Goal: Task Accomplishment & Management: Manage account settings

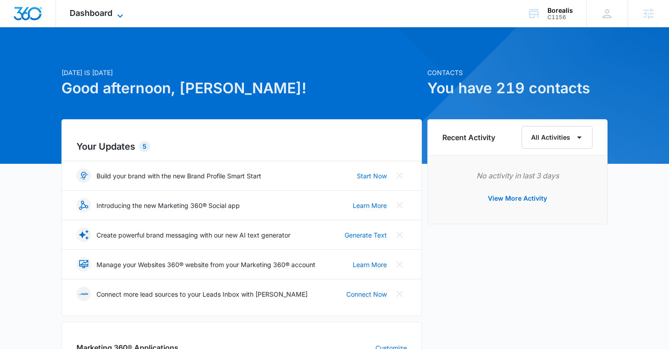
click at [116, 16] on icon at bounding box center [120, 15] width 11 height 11
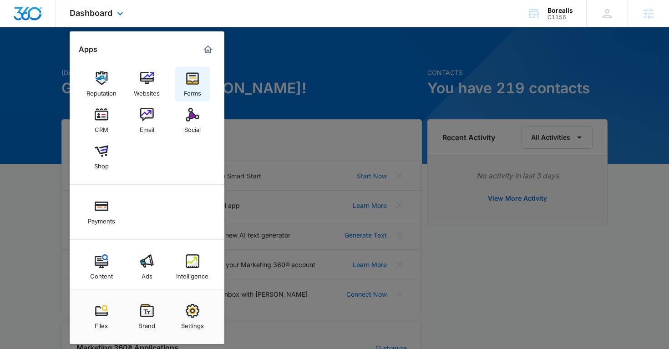
click at [181, 86] on link "Forms" at bounding box center [192, 84] width 35 height 35
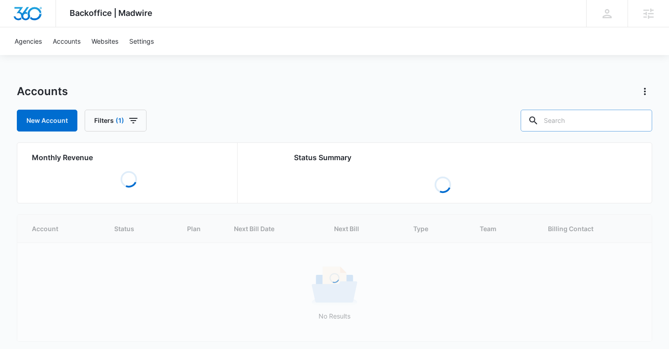
click at [577, 121] on input "text" at bounding box center [585, 121] width 131 height 22
paste input "M1151"
type input "M1151"
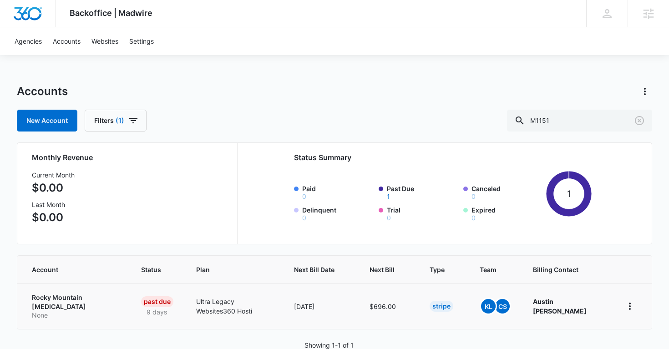
click at [52, 307] on p "Rocky Mountain Chiropractic" at bounding box center [76, 302] width 88 height 18
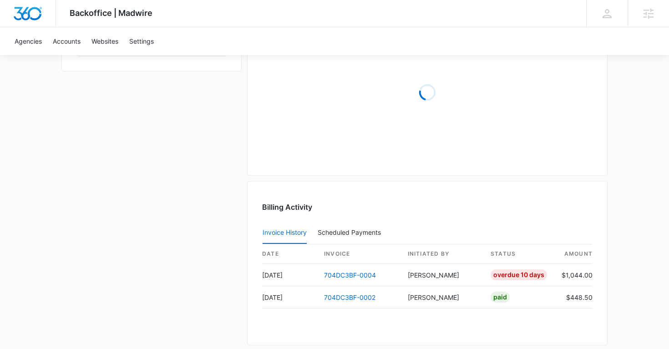
scroll to position [778, 0]
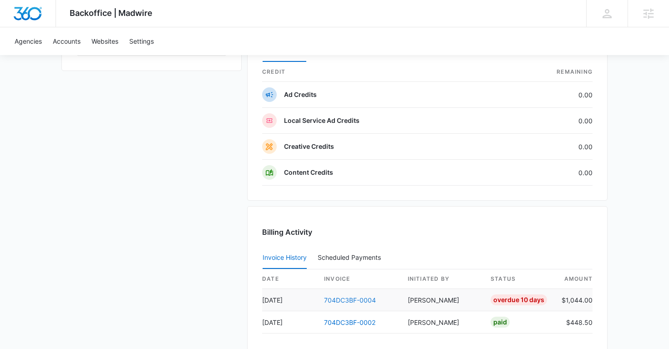
click at [345, 299] on link "704DC3BF-0004" at bounding box center [350, 300] width 52 height 8
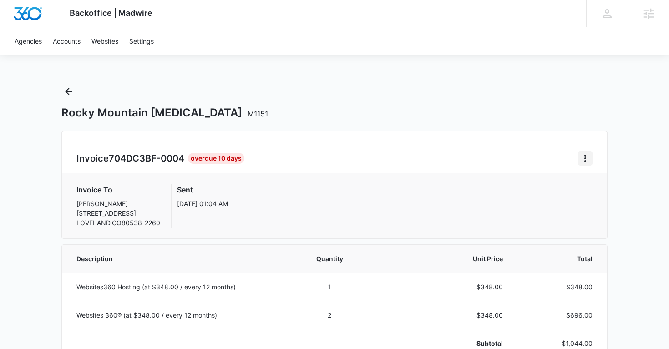
click at [584, 158] on icon "Home" at bounding box center [585, 158] width 2 height 7
click at [612, 184] on link "Download Invoice" at bounding box center [615, 184] width 53 height 8
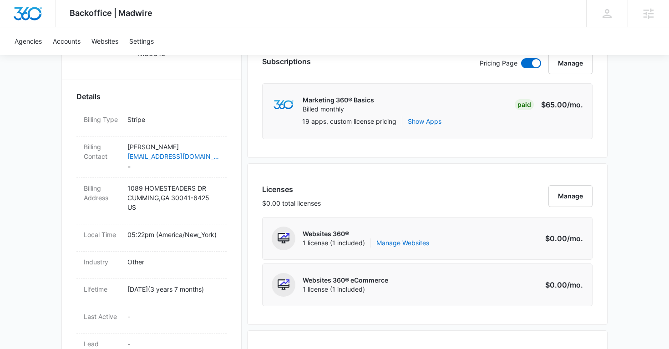
scroll to position [250, 0]
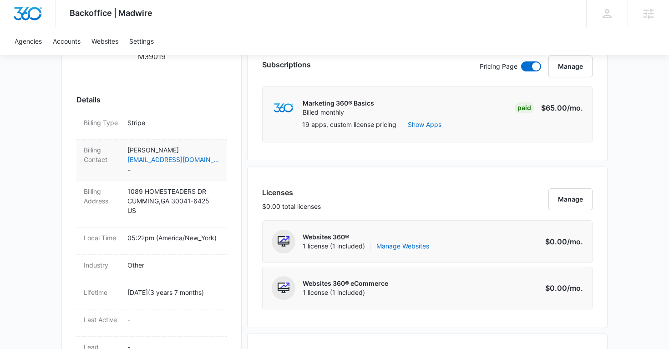
click at [193, 152] on p "Jesus Lara" at bounding box center [173, 150] width 92 height 10
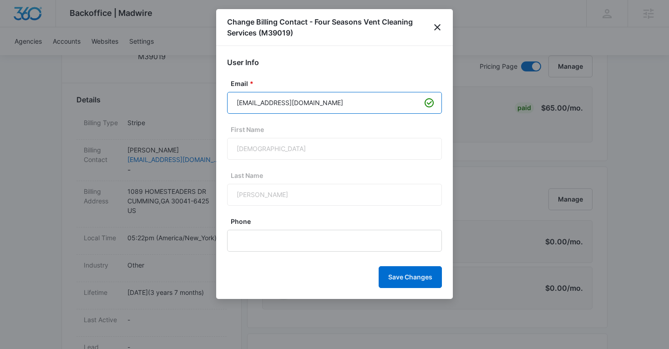
click at [280, 106] on input "larachuy92@gmail.com" at bounding box center [334, 103] width 215 height 22
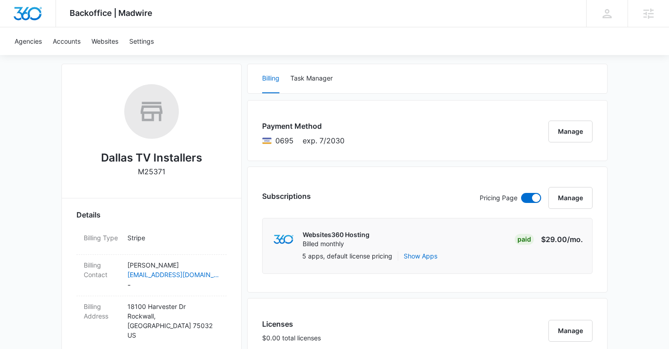
scroll to position [121, 0]
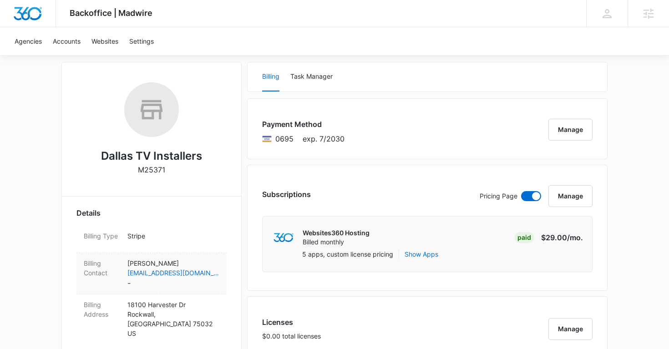
click at [207, 261] on p "Andrew Price" at bounding box center [173, 263] width 92 height 10
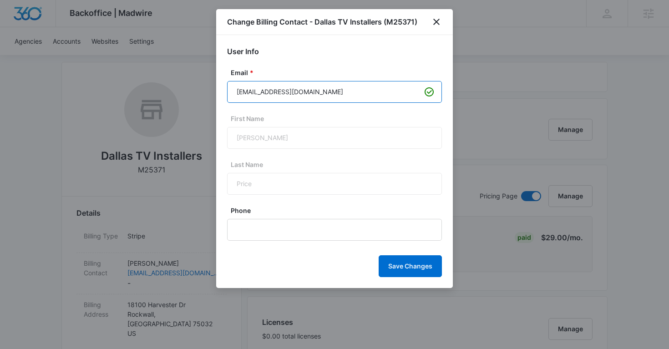
click at [287, 93] on input "avman3010@yahoo.com" at bounding box center [334, 92] width 215 height 22
click at [433, 19] on icon "close" at bounding box center [436, 21] width 11 height 11
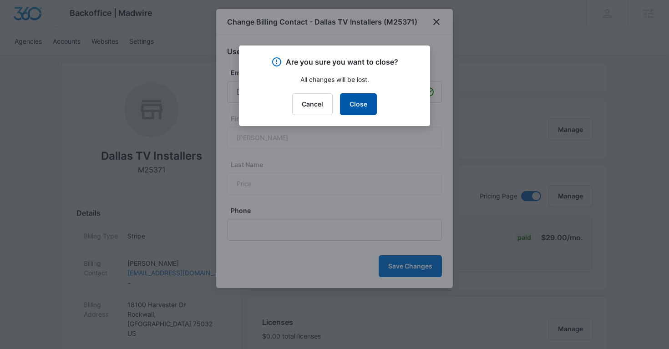
click at [364, 99] on button "Close" at bounding box center [358, 104] width 37 height 22
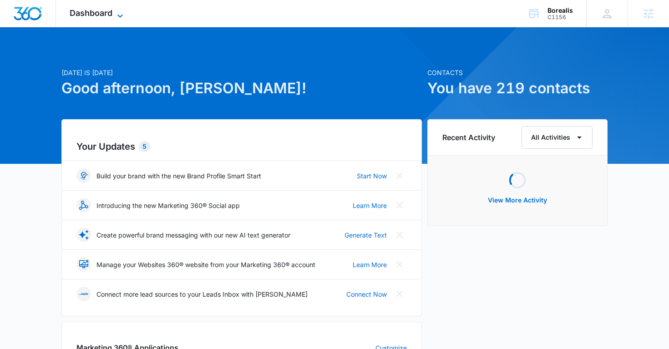
click at [118, 10] on icon at bounding box center [120, 15] width 11 height 11
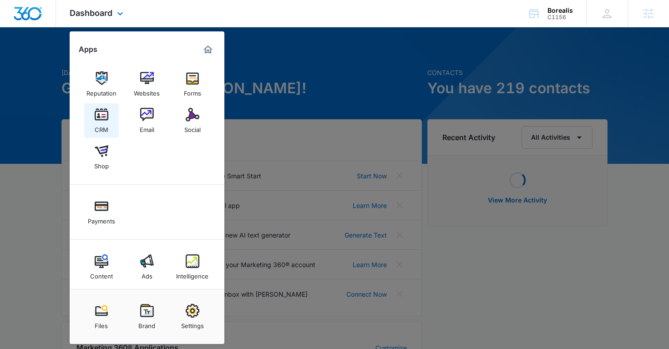
click at [106, 122] on div "CRM" at bounding box center [102, 127] width 14 height 12
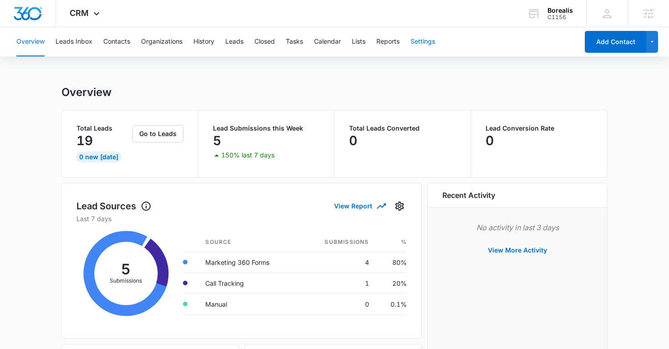
click at [428, 45] on button "Settings" at bounding box center [422, 41] width 25 height 29
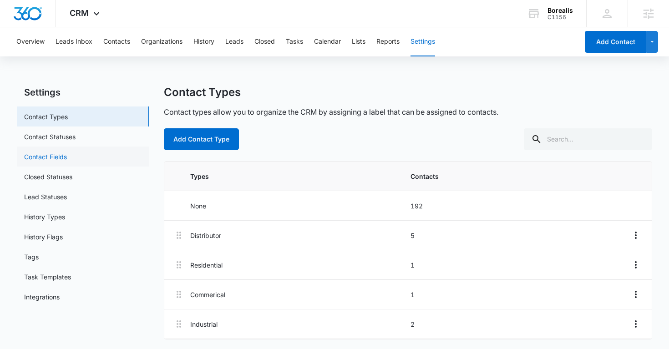
click at [65, 158] on link "Contact Fields" at bounding box center [45, 157] width 43 height 10
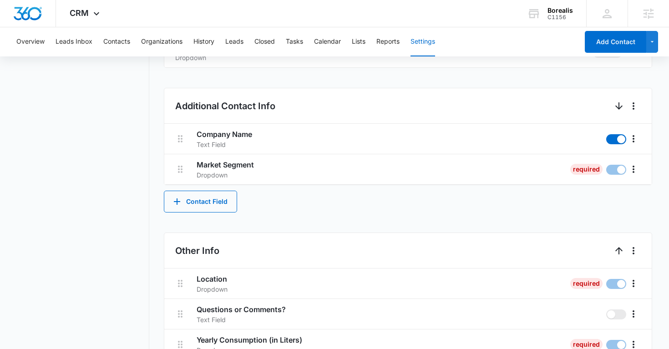
scroll to position [423, 0]
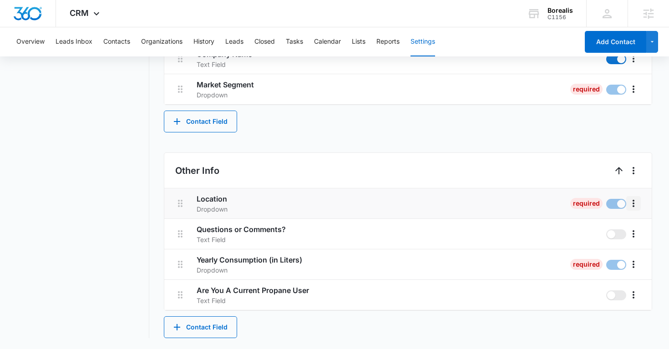
click at [633, 202] on icon "More" at bounding box center [633, 203] width 11 height 11
click at [610, 229] on div "Edit" at bounding box center [608, 229] width 19 height 6
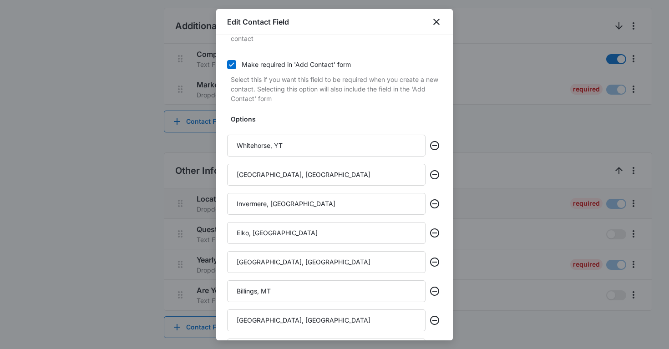
scroll to position [373, 0]
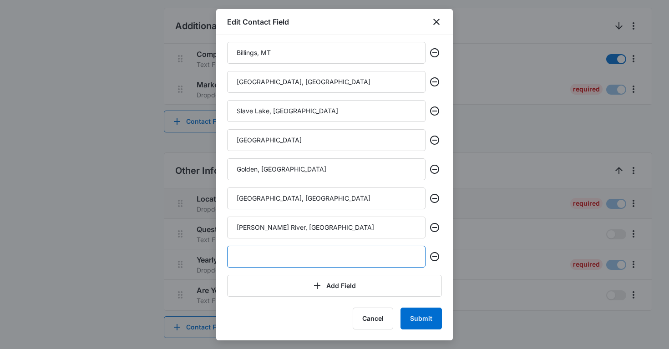
click at [273, 260] on input "text" at bounding box center [326, 257] width 198 height 22
paste input "[PERSON_NAME] River, [GEOGRAPHIC_DATA]"
type input "[PERSON_NAME] River, [GEOGRAPHIC_DATA]"
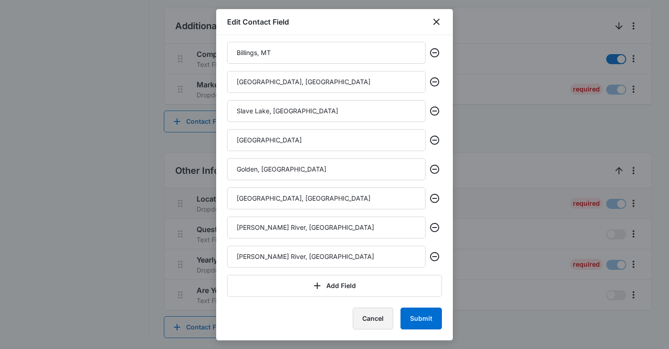
click at [371, 321] on button "Cancel" at bounding box center [372, 318] width 40 height 22
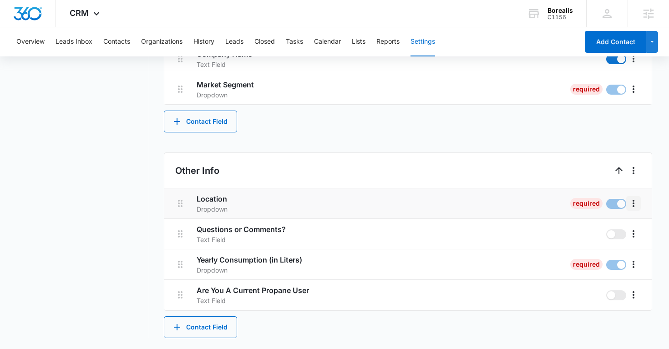
click at [633, 203] on icon "More" at bounding box center [633, 203] width 2 height 7
click at [611, 231] on div "Edit" at bounding box center [608, 229] width 19 height 6
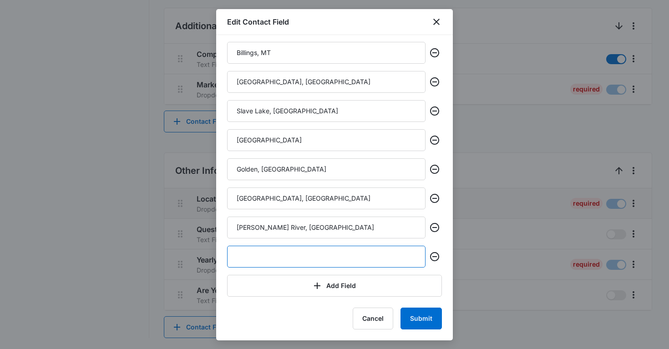
click at [265, 257] on input "text" at bounding box center [326, 257] width 198 height 22
paste input "Watford, [GEOGRAPHIC_DATA]"
type input "Watford, [GEOGRAPHIC_DATA]"
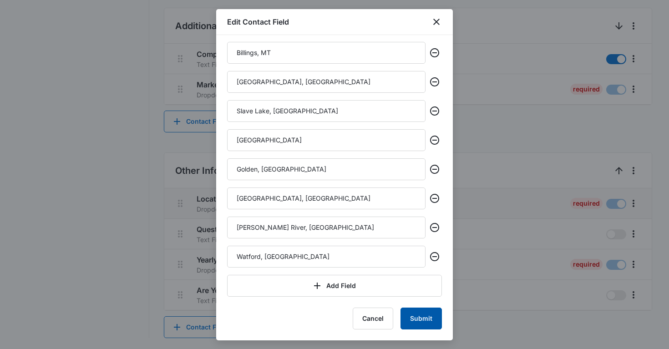
click at [425, 322] on button "Submit" at bounding box center [420, 318] width 41 height 22
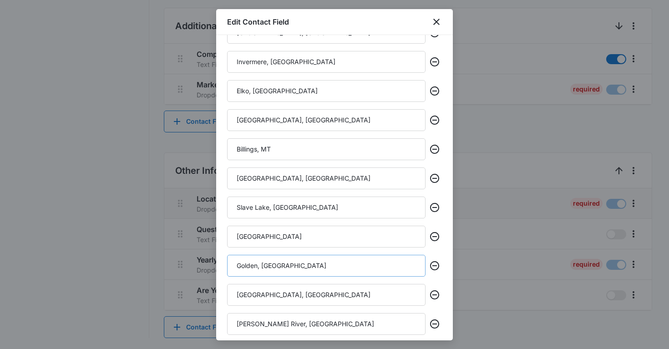
scroll to position [289, 0]
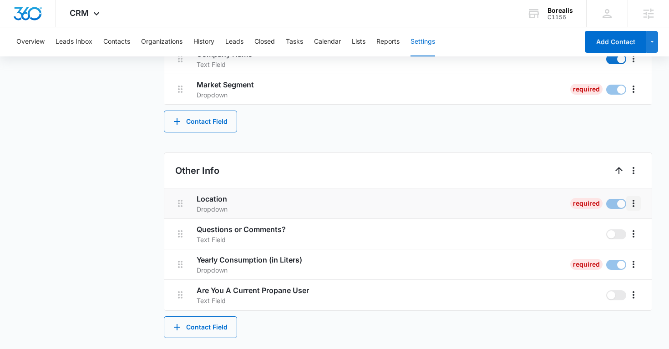
click at [633, 202] on icon "More" at bounding box center [633, 203] width 11 height 11
click at [615, 227] on div "Edit" at bounding box center [608, 229] width 19 height 6
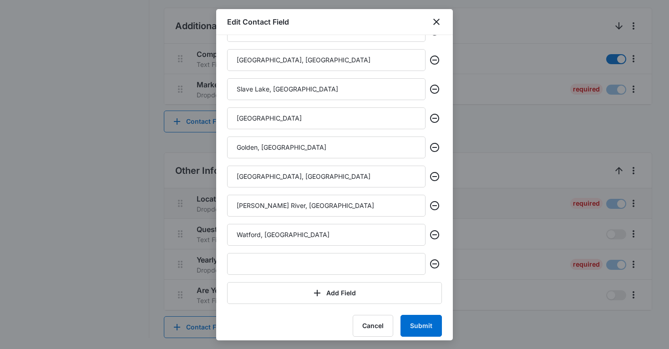
scroll to position [398, 0]
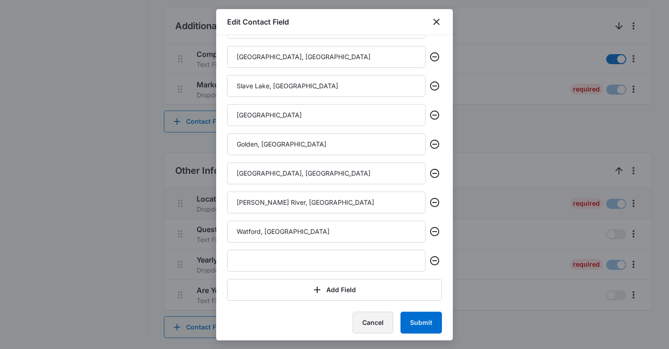
click at [364, 319] on button "Cancel" at bounding box center [372, 323] width 40 height 22
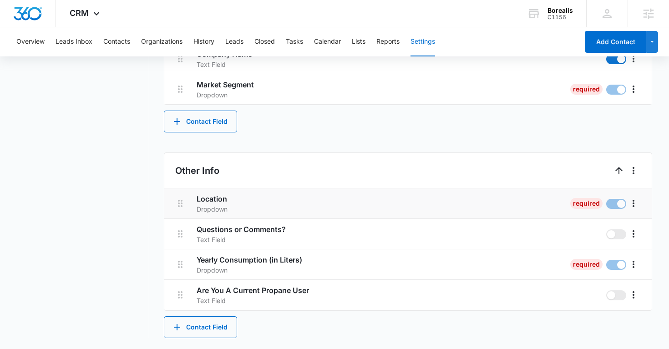
scroll to position [0, 0]
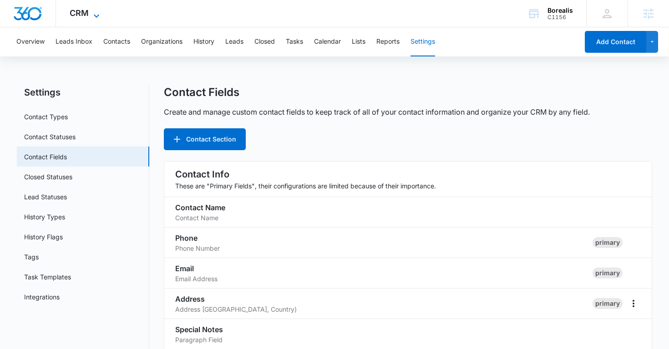
click at [91, 16] on icon at bounding box center [96, 15] width 11 height 11
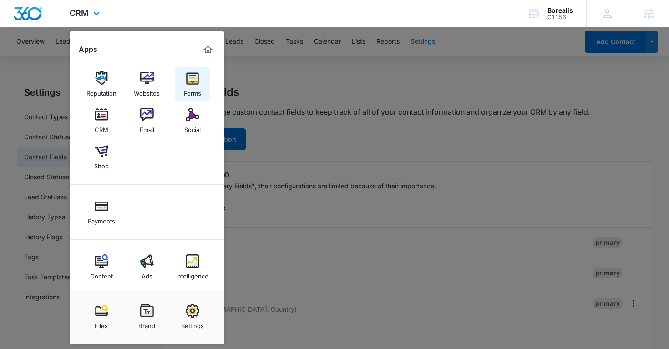
click at [206, 80] on link "Forms" at bounding box center [192, 84] width 35 height 35
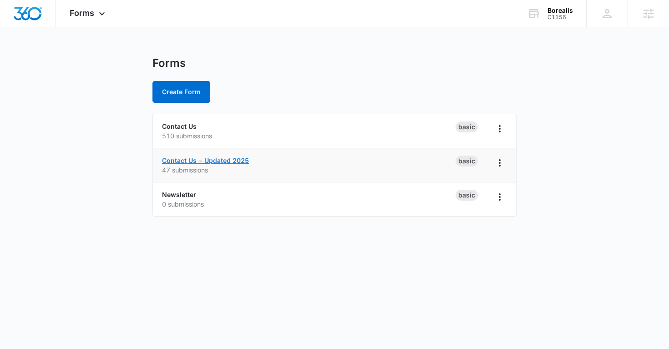
click at [231, 159] on link "Contact Us - Updated 2025" at bounding box center [205, 160] width 87 height 8
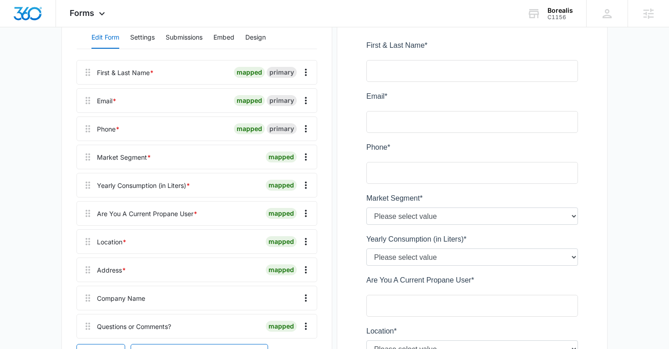
scroll to position [128, 0]
click at [307, 239] on icon "Overflow Menu" at bounding box center [305, 240] width 11 height 11
click at [281, 263] on div "Edit" at bounding box center [281, 266] width 19 height 6
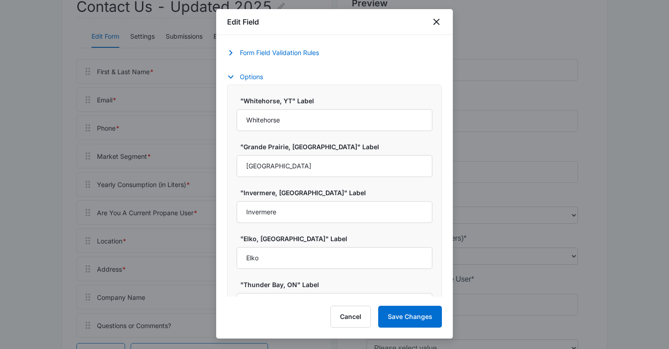
select select "199"
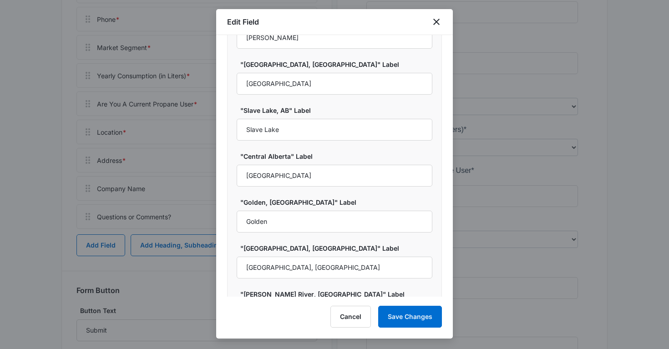
scroll to position [816, 0]
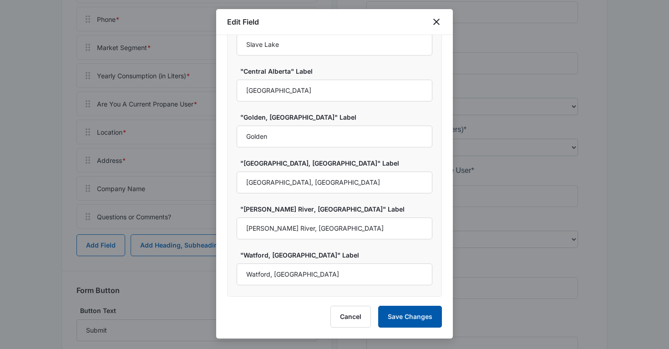
click at [414, 322] on button "Save Changes" at bounding box center [410, 317] width 64 height 22
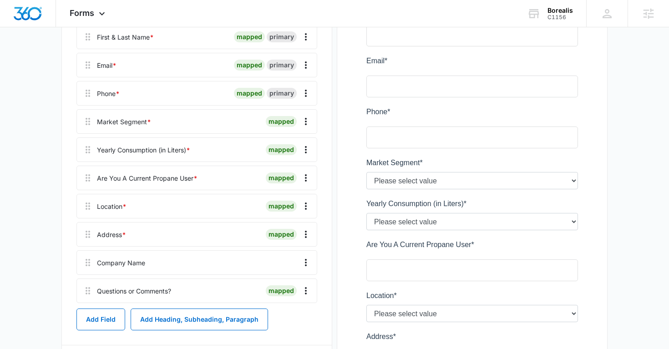
scroll to position [165, 0]
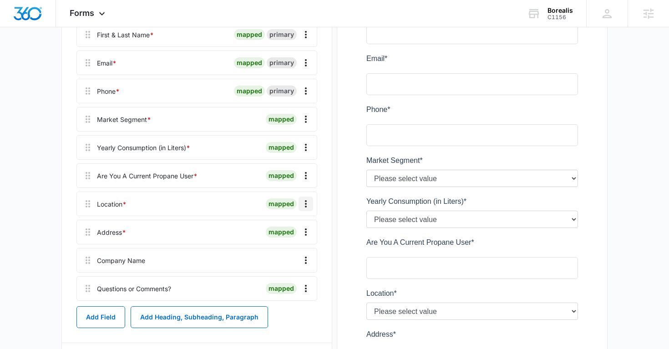
click at [307, 205] on icon "Overflow Menu" at bounding box center [305, 203] width 11 height 11
click at [283, 230] on div "Edit" at bounding box center [281, 229] width 19 height 6
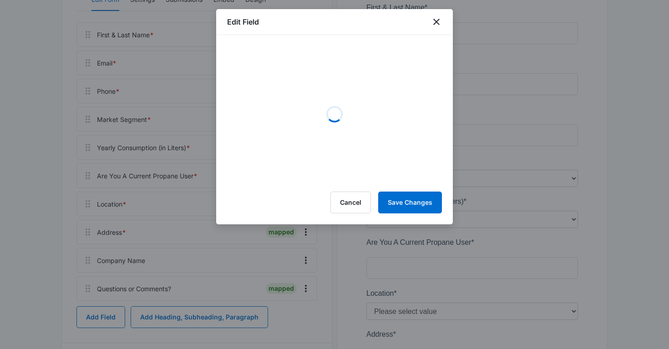
select select "199"
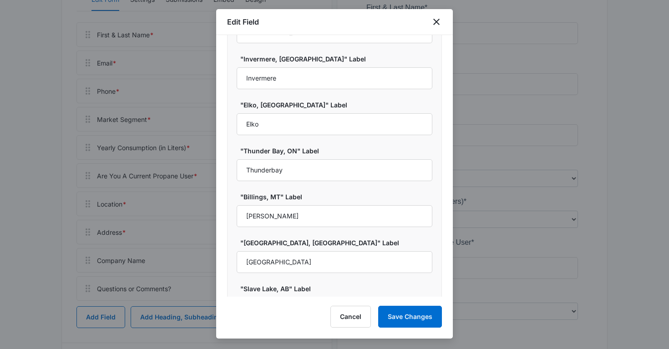
scroll to position [816, 0]
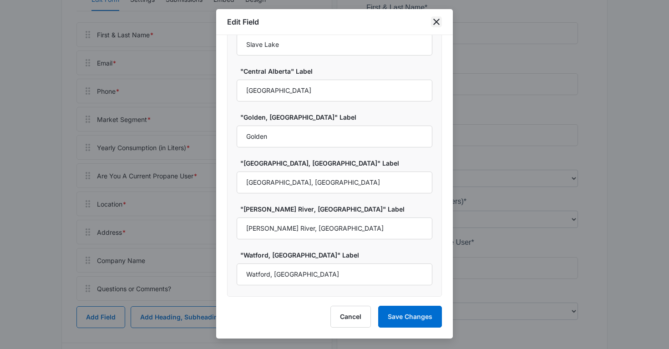
click at [436, 25] on icon "close" at bounding box center [436, 21] width 11 height 11
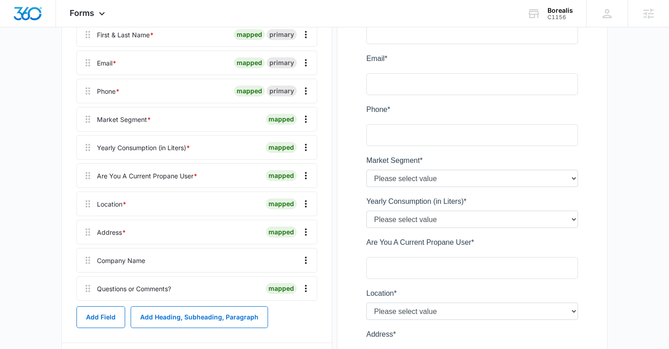
scroll to position [0, 0]
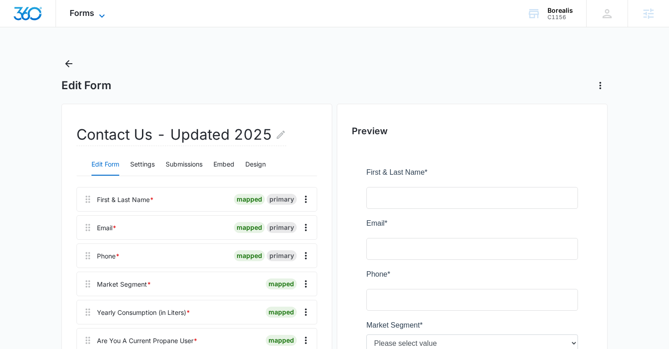
click at [90, 15] on span "Forms" at bounding box center [82, 13] width 25 height 10
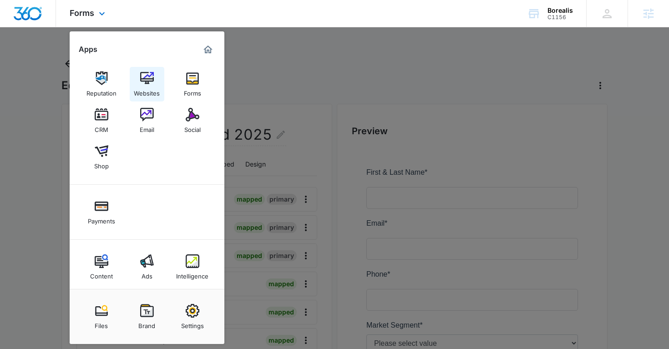
click at [150, 86] on div "Websites" at bounding box center [147, 91] width 26 height 12
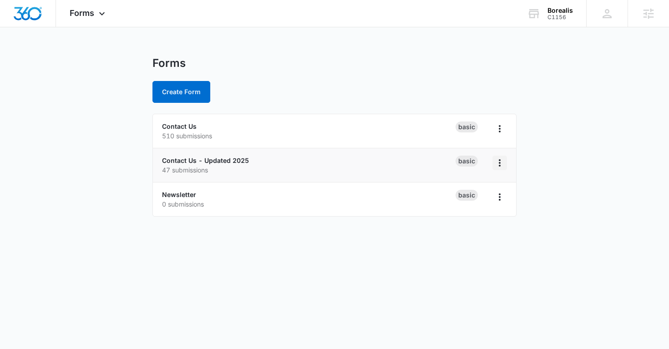
click at [499, 161] on icon "Overflow Menu" at bounding box center [499, 162] width 11 height 11
click at [381, 178] on li "Contact Us - Updated 2025 47 submissions Basic" at bounding box center [334, 165] width 363 height 34
click at [229, 161] on link "Contact Us - Updated 2025" at bounding box center [205, 160] width 87 height 8
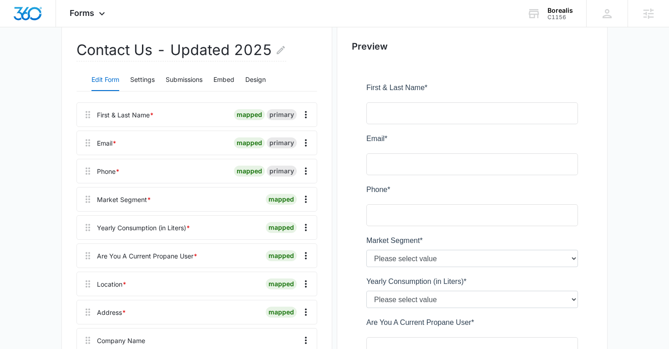
scroll to position [86, 0]
click at [305, 283] on icon "Overflow Menu" at bounding box center [305, 282] width 11 height 11
click at [287, 311] on div "Edit" at bounding box center [281, 308] width 19 height 6
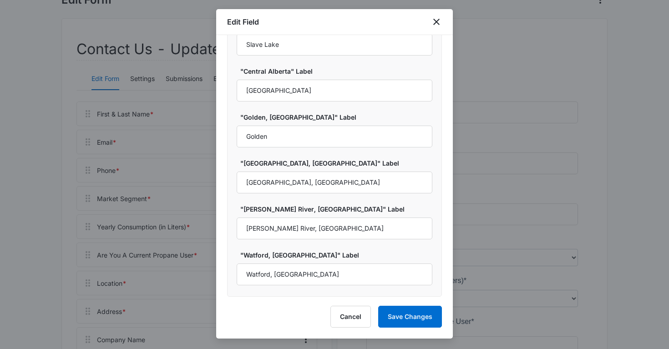
scroll to position [816, 0]
select select "199"
click at [435, 25] on icon "close" at bounding box center [436, 21] width 11 height 11
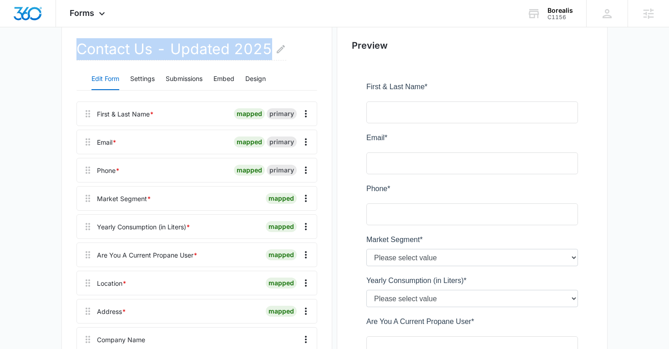
drag, startPoint x: 80, startPoint y: 48, endPoint x: 267, endPoint y: 56, distance: 186.6
click at [267, 56] on h2 "Contact Us - Updated 2025" at bounding box center [181, 49] width 210 height 22
copy h2 "Contact Us - Updated 2025"
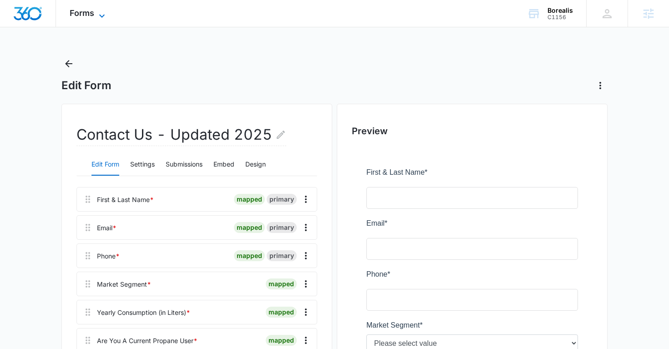
click at [103, 15] on icon at bounding box center [101, 15] width 11 height 11
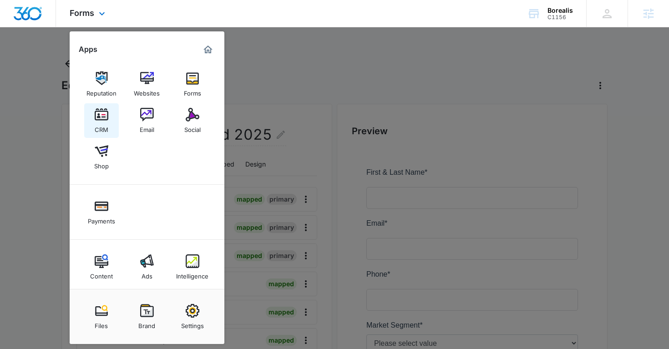
click at [105, 120] on img at bounding box center [102, 115] width 14 height 14
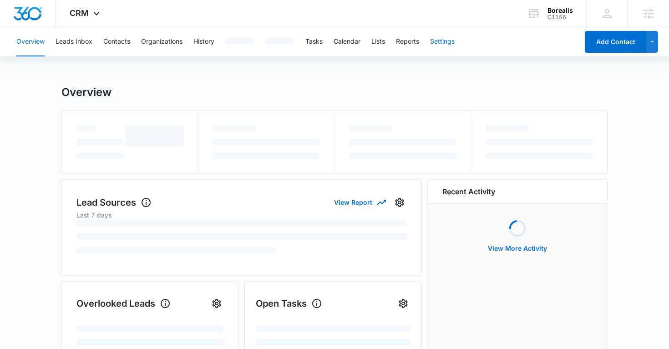
click at [442, 40] on button "Settings" at bounding box center [442, 41] width 25 height 29
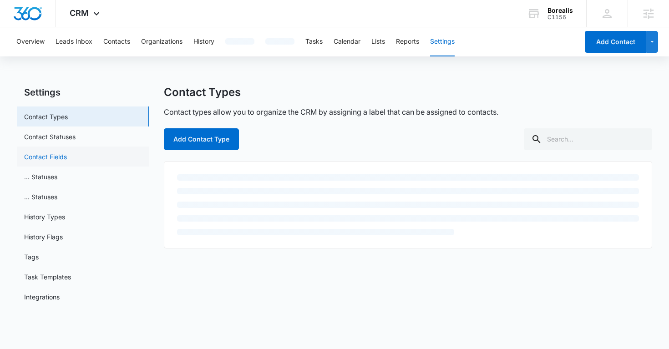
click at [59, 155] on link "Contact Fields" at bounding box center [45, 157] width 43 height 10
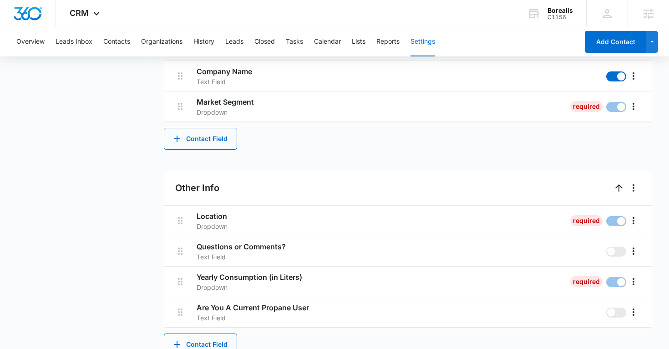
scroll to position [423, 0]
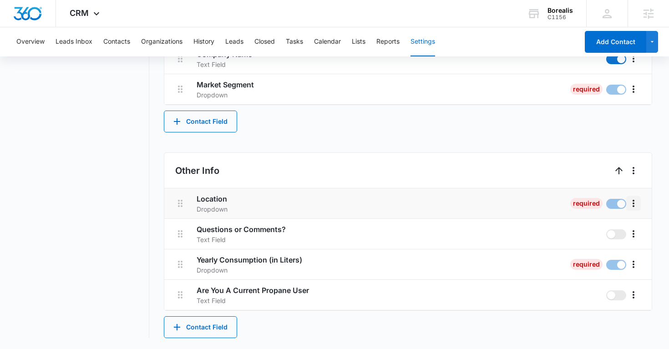
click at [636, 206] on icon "More" at bounding box center [633, 203] width 11 height 11
click at [614, 230] on div "Edit" at bounding box center [608, 229] width 19 height 6
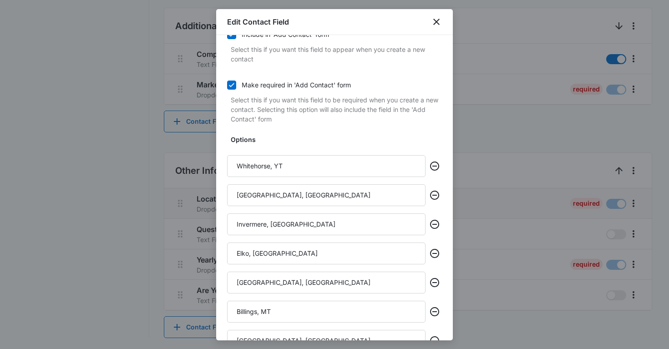
scroll to position [86, 0]
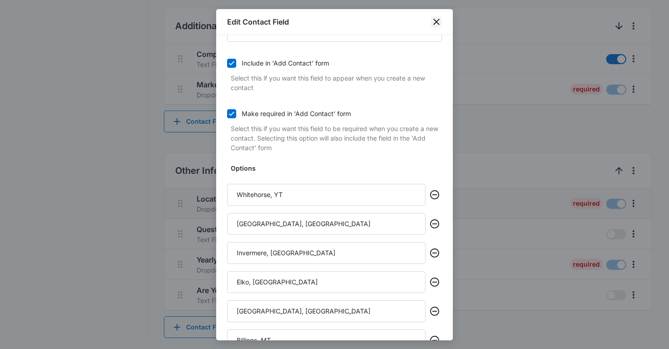
click at [435, 23] on icon "close" at bounding box center [436, 22] width 6 height 6
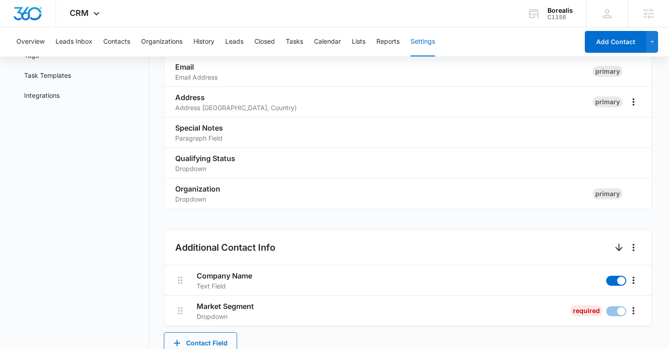
scroll to position [0, 0]
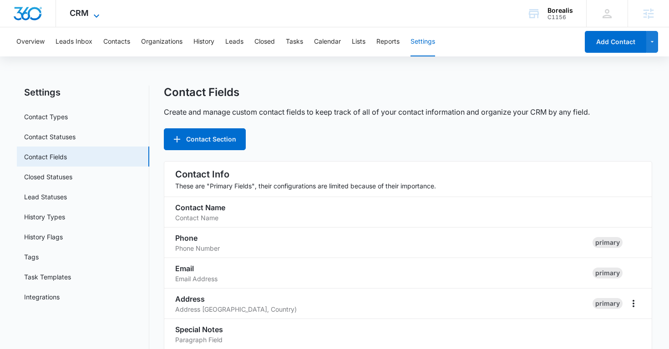
click at [100, 19] on icon at bounding box center [96, 15] width 11 height 11
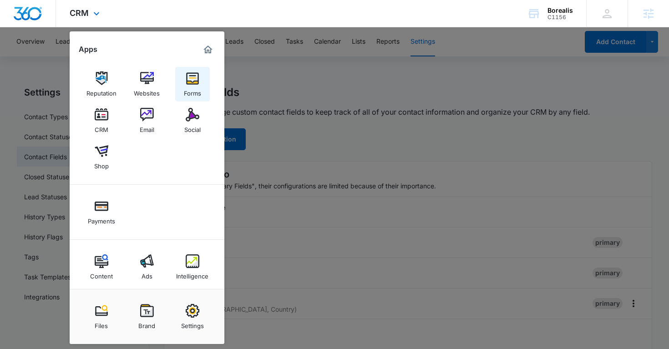
click at [196, 76] on img at bounding box center [193, 78] width 14 height 14
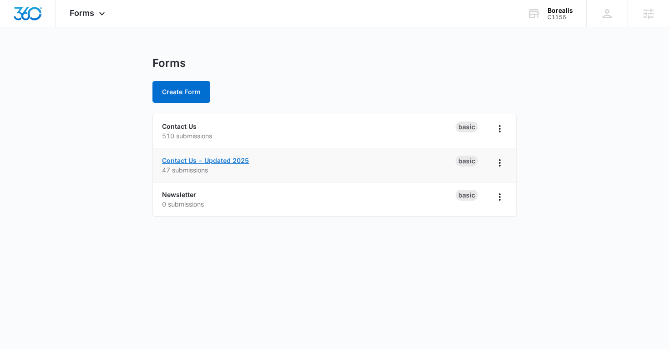
click at [205, 157] on link "Contact Us - Updated 2025" at bounding box center [205, 160] width 87 height 8
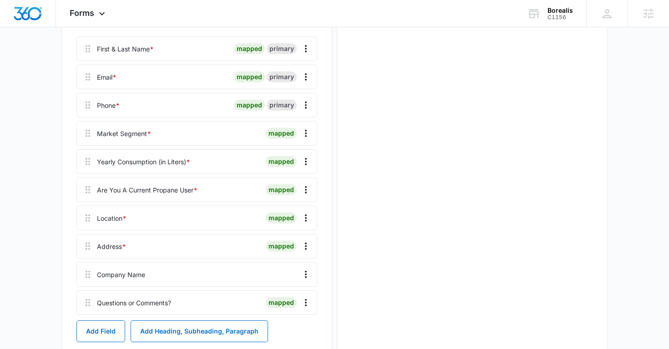
scroll to position [152, 0]
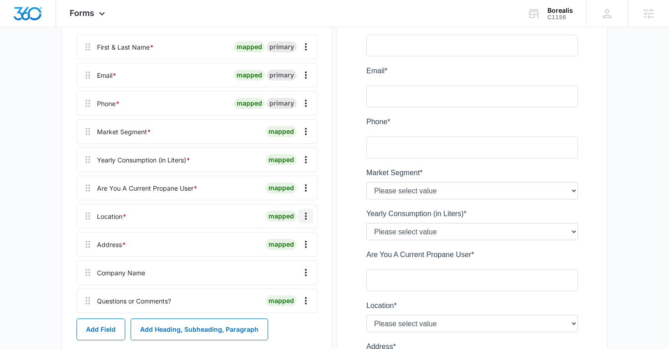
click at [304, 216] on icon "Overflow Menu" at bounding box center [305, 216] width 11 height 11
click at [287, 241] on div "Edit" at bounding box center [281, 241] width 19 height 6
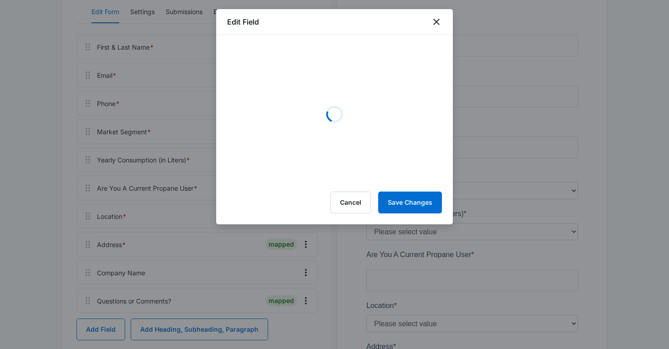
select select "199"
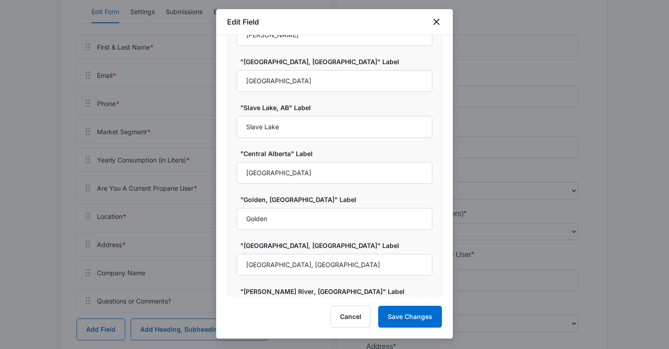
scroll to position [816, 0]
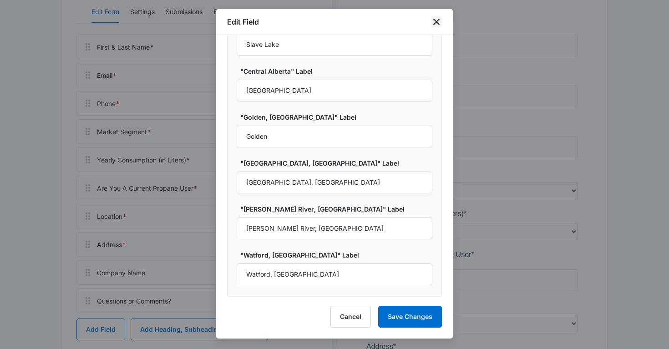
click at [435, 23] on icon "close" at bounding box center [436, 22] width 6 height 6
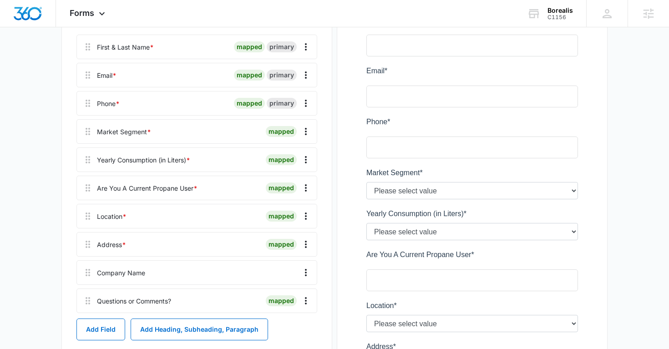
scroll to position [0, 0]
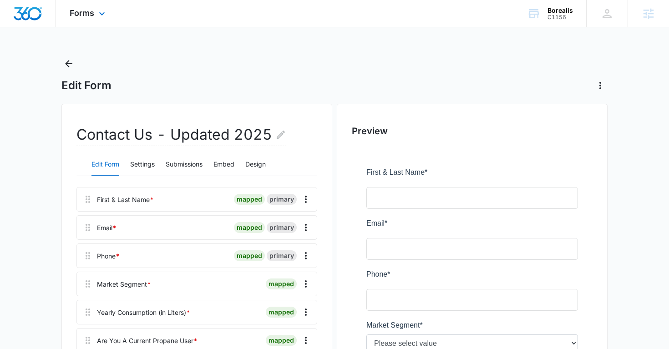
click at [94, 17] on div "Forms Apps Reputation Websites Forms CRM Email Social Shop Payments Content Ads…" at bounding box center [88, 13] width 65 height 27
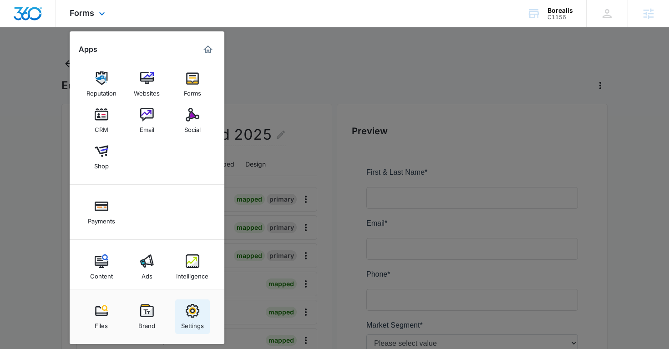
click at [193, 314] on img at bounding box center [193, 311] width 14 height 14
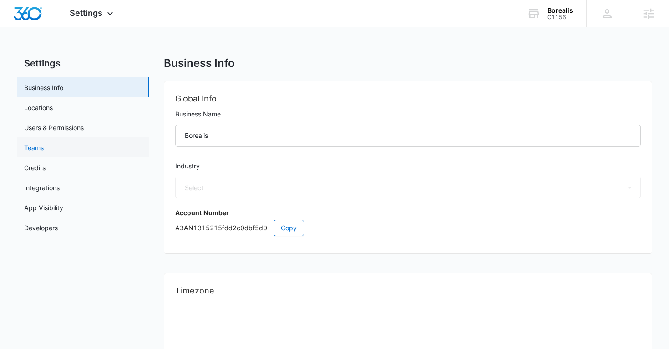
select select "US"
select select "America/[GEOGRAPHIC_DATA]"
select select "33"
click at [57, 126] on link "Users & Permissions" at bounding box center [54, 128] width 60 height 10
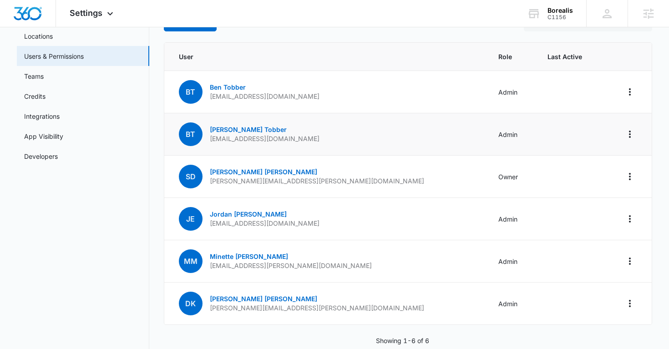
scroll to position [90, 0]
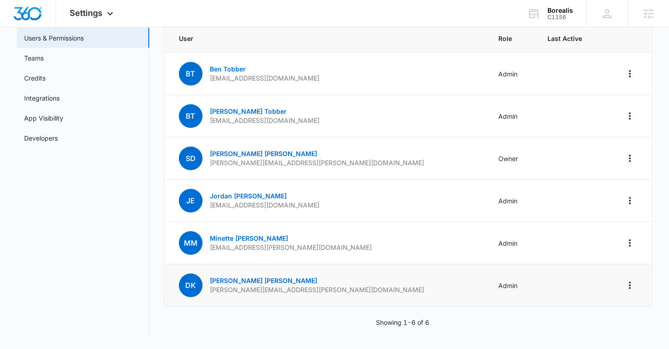
click at [237, 276] on p "[PERSON_NAME]" at bounding box center [317, 280] width 214 height 9
click at [232, 279] on link "[PERSON_NAME]" at bounding box center [263, 281] width 107 height 8
